Goal: Find specific page/section: Find specific page/section

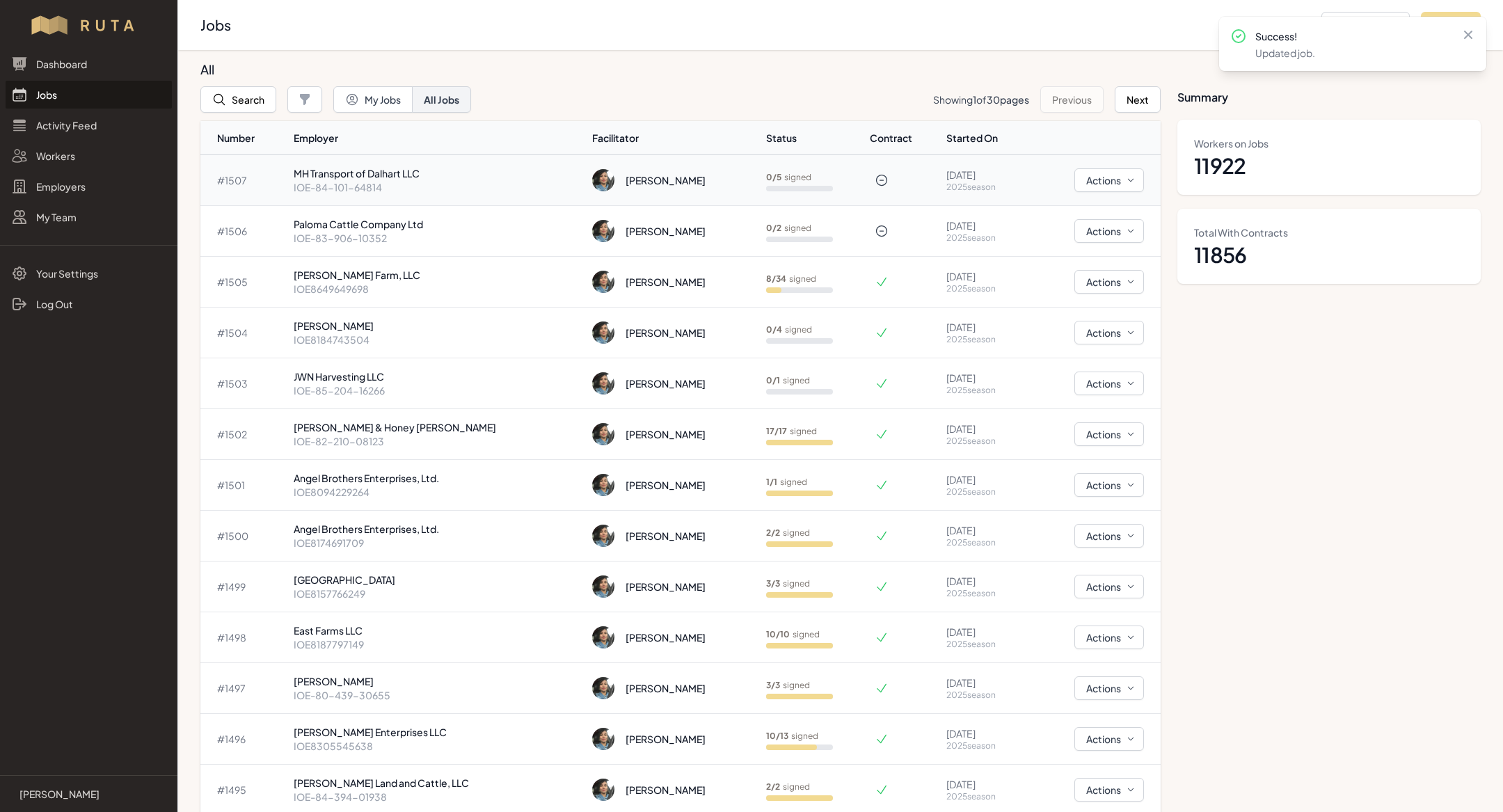
click at [386, 190] on p "IOE-84-101-64814" at bounding box center [437, 187] width 287 height 14
